Goal: Check status: Check status

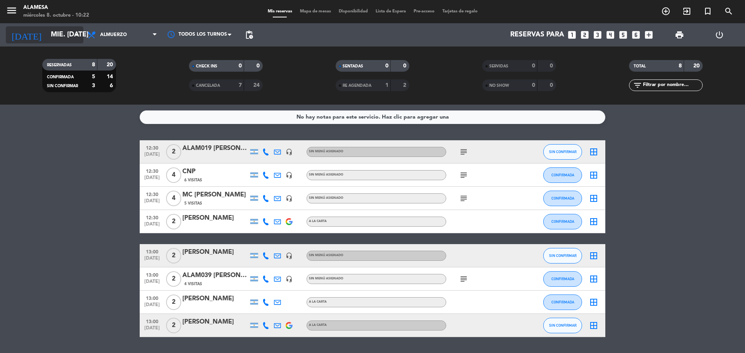
click at [47, 41] on input "mié. [DATE]" at bounding box center [92, 35] width 90 height 16
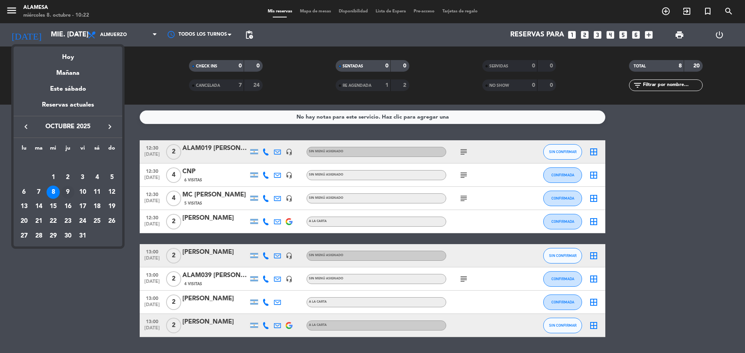
click at [67, 192] on div "9" at bounding box center [67, 192] width 13 height 13
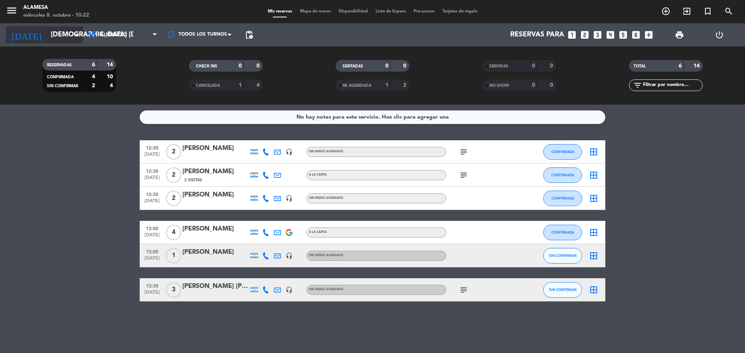
click at [70, 38] on input "[DEMOGRAPHIC_DATA] [DATE]" at bounding box center [92, 35] width 90 height 16
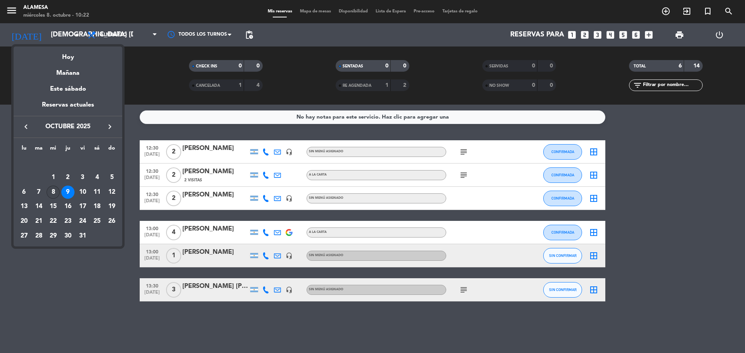
click at [56, 193] on div "8" at bounding box center [53, 192] width 13 height 13
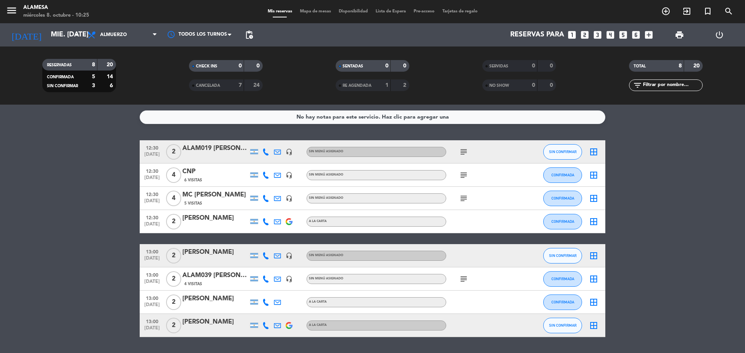
click at [48, 187] on bookings-row "12:30 [DATE] 2 ALAM019 [PERSON_NAME] SAN [PERSON_NAME] headset_mic Sin menú asi…" at bounding box center [372, 238] width 745 height 197
click at [57, 31] on input "mié. [DATE]" at bounding box center [92, 35] width 90 height 16
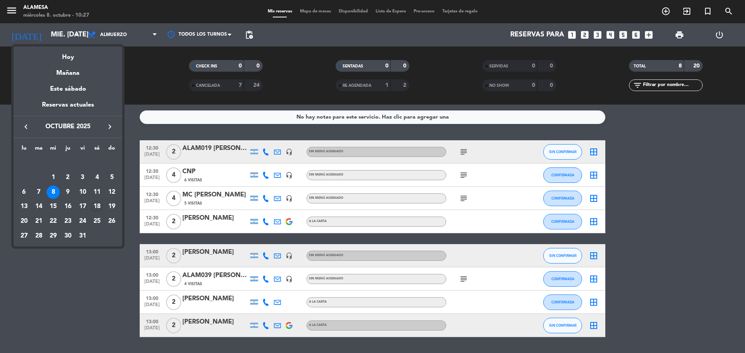
click at [97, 206] on div "18" at bounding box center [96, 206] width 13 height 13
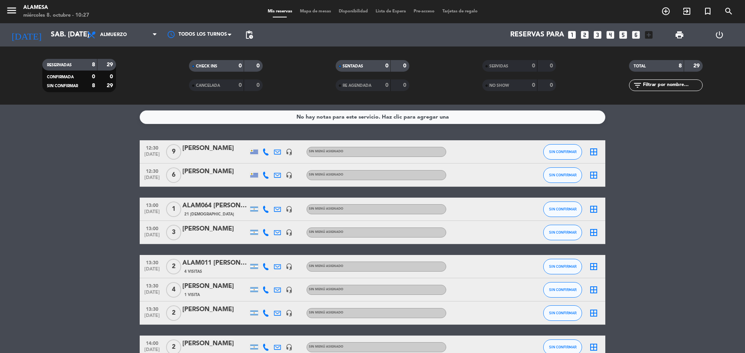
click at [155, 149] on span "12:30" at bounding box center [151, 147] width 19 height 9
click at [201, 146] on div "[PERSON_NAME]" at bounding box center [215, 148] width 66 height 10
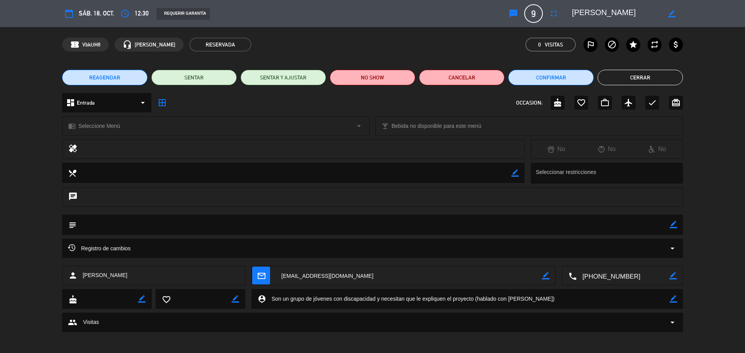
click at [257, 303] on icon "person_pin" at bounding box center [261, 299] width 9 height 9
click at [264, 297] on icon "person_pin" at bounding box center [261, 299] width 9 height 9
click at [534, 306] on textarea at bounding box center [468, 299] width 404 height 20
click at [102, 275] on span "[PERSON_NAME]" at bounding box center [105, 275] width 45 height 9
click at [0, 171] on div "local_dining border_color Seleccionar restricciones" at bounding box center [372, 175] width 745 height 25
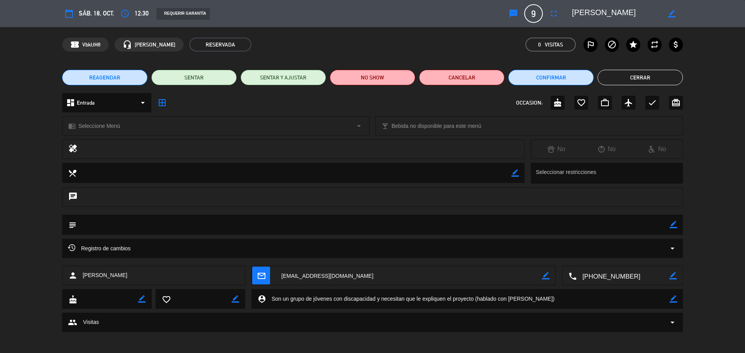
click at [657, 69] on div "REAGENDAR SENTAR SENTAR Y AJUSTAR NO SHOW Cancelar Confirmar Cerrar" at bounding box center [372, 77] width 745 height 31
click at [657, 78] on button "Cerrar" at bounding box center [639, 78] width 85 height 16
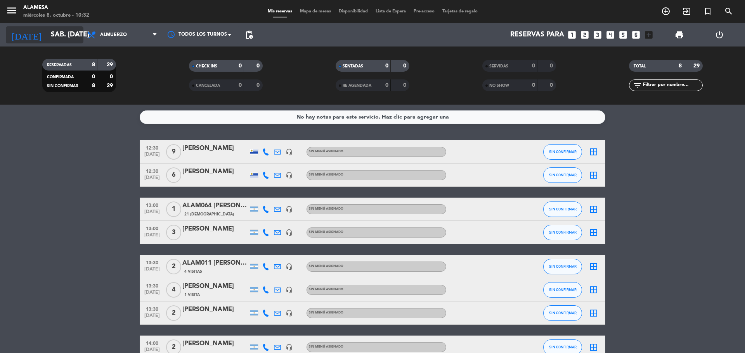
click at [67, 38] on input "sáb. [DATE]" at bounding box center [92, 35] width 90 height 16
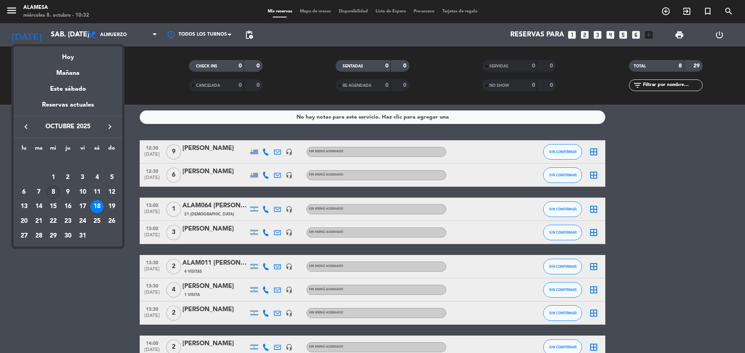
click at [58, 191] on div "8" at bounding box center [53, 192] width 13 height 13
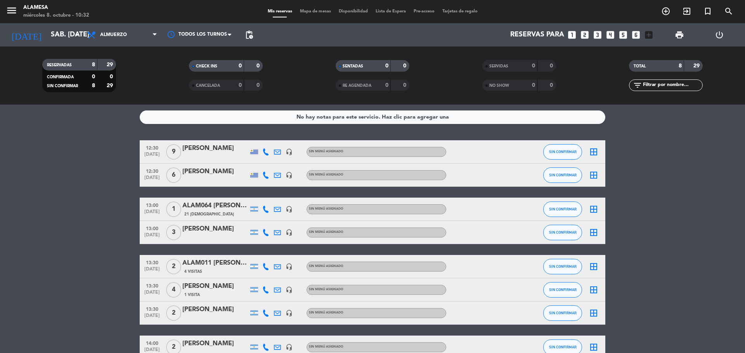
type input "mié. [DATE]"
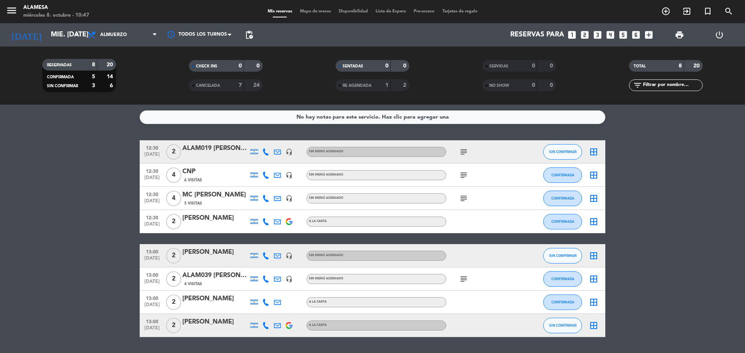
click at [85, 185] on bookings-row "12:30 [DATE] 2 ALAM019 [PERSON_NAME] SAN [PERSON_NAME] headset_mic Sin menú asi…" at bounding box center [372, 238] width 745 height 197
